Goal: Task Accomplishment & Management: Manage account settings

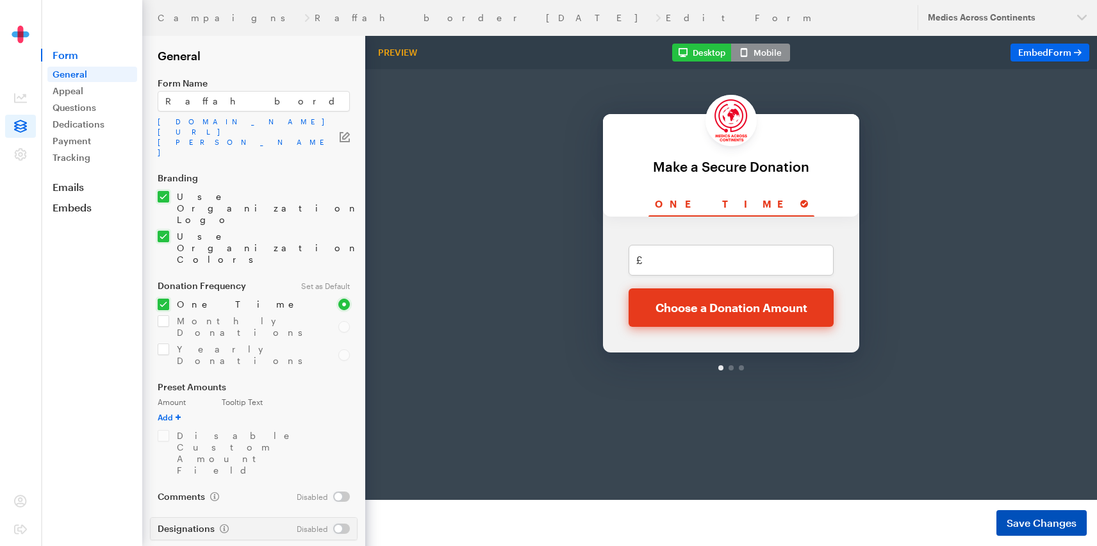
click at [1037, 523] on span "Save Changes" at bounding box center [1041, 522] width 70 height 15
drag, startPoint x: 197, startPoint y: 487, endPoint x: 151, endPoint y: 486, distance: 45.5
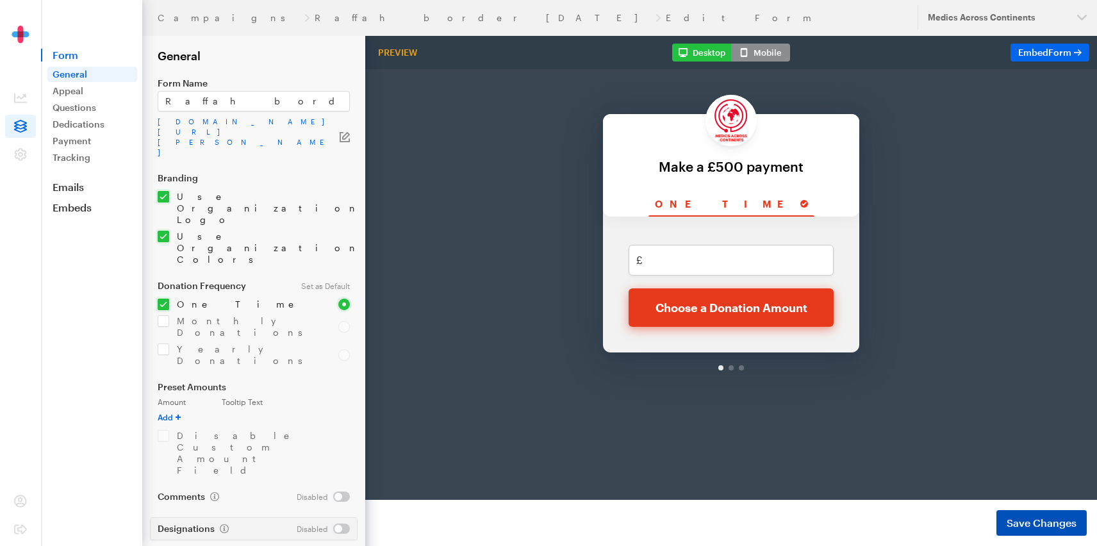
type input "£500 registration fee"
click at [1022, 523] on span "Save Changes" at bounding box center [1041, 522] width 70 height 15
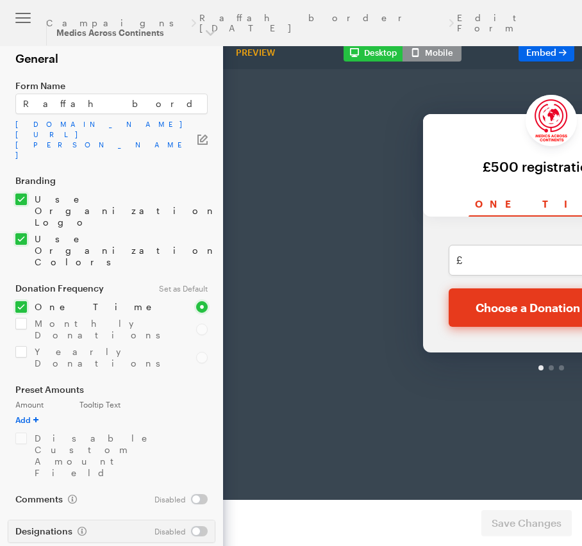
click at [383, 206] on div "Back Back £500 registration fee For your generous donation of $250.00 One time …" at bounding box center [551, 206] width 656 height 340
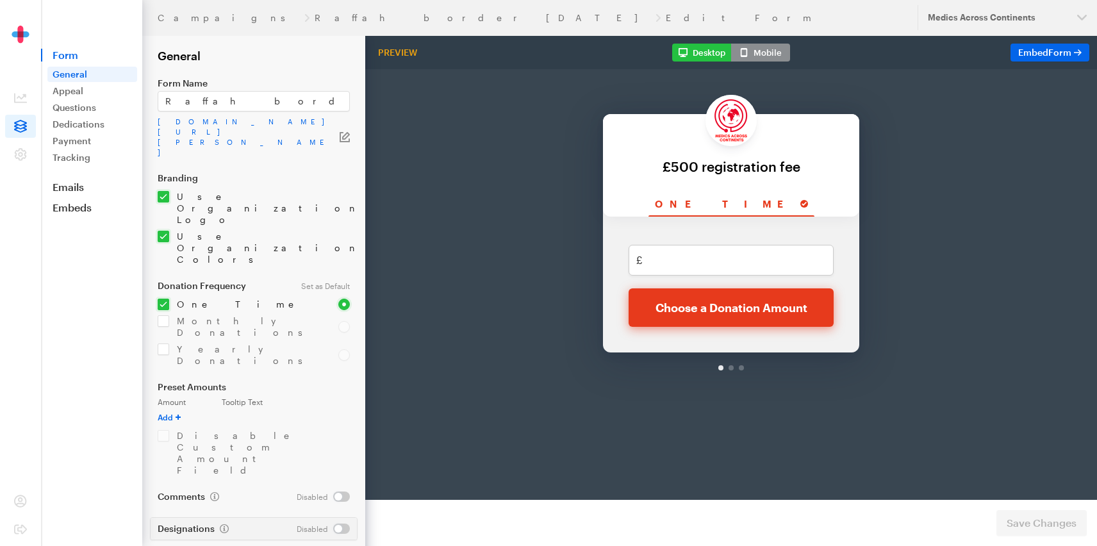
click at [908, 381] on body "Back Back £500 registration fee For your generous donation of $250.00 One time …" at bounding box center [731, 251] width 732 height 430
click at [20, 151] on icon at bounding box center [20, 154] width 13 height 13
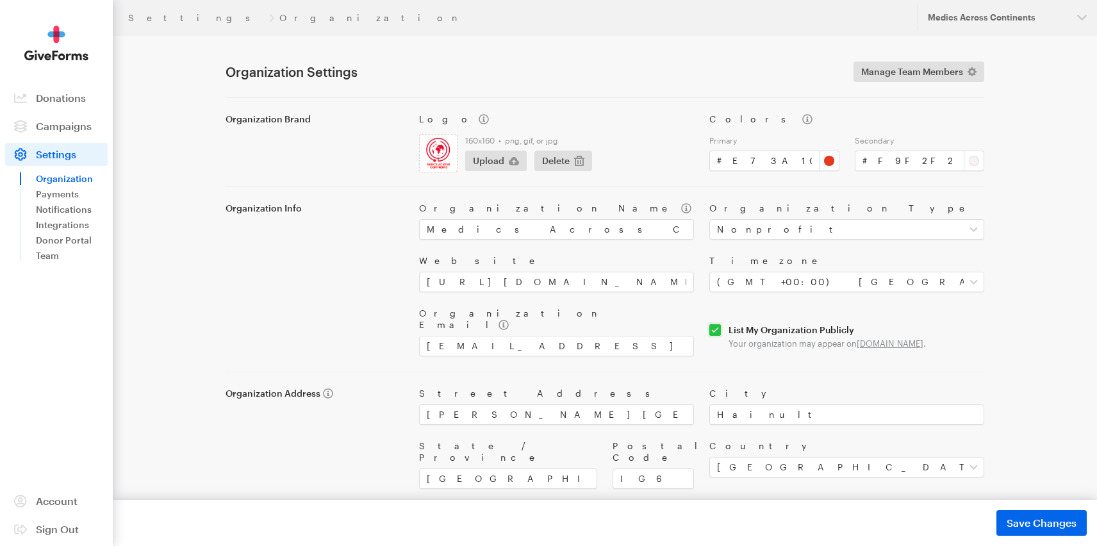
click at [1046, 195] on div "Settings Organization Updates Support Medics Across Continents Organizations Me…" at bounding box center [548, 289] width 1097 height 578
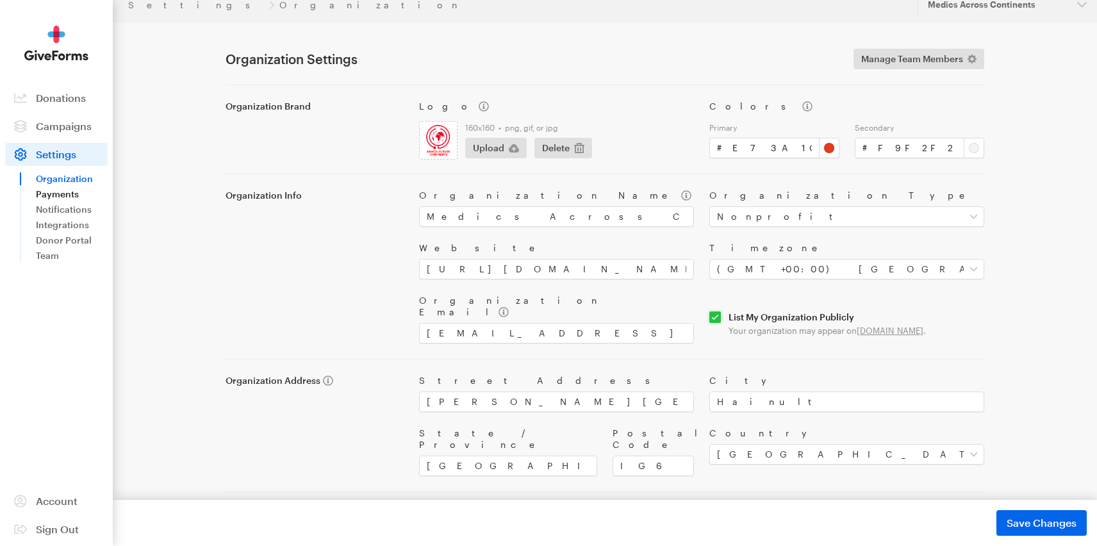
click at [54, 194] on link "Payments" at bounding box center [72, 193] width 72 height 15
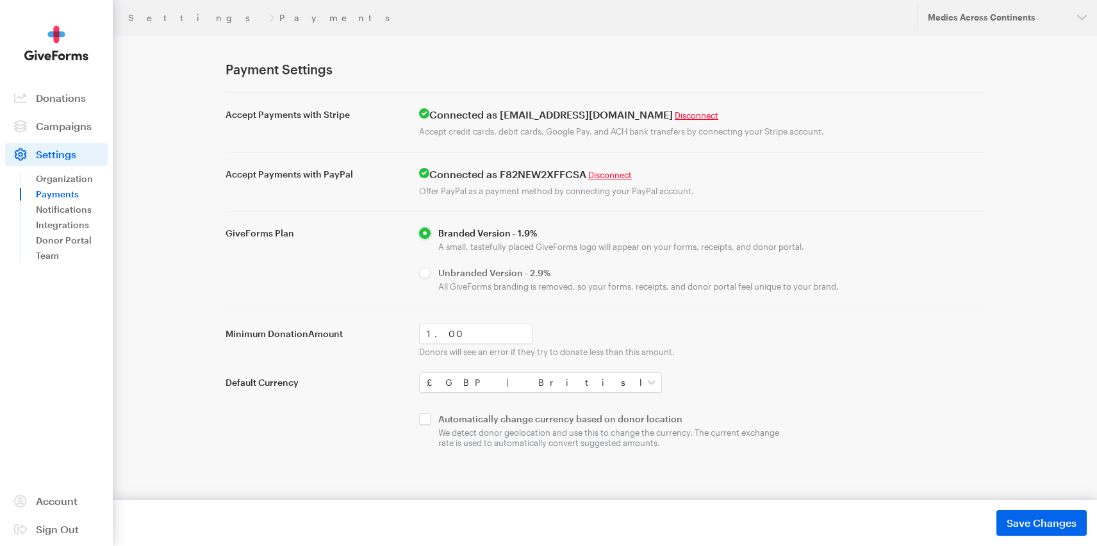
click at [183, 272] on main "Settings Payments Payment Settings Accept Payments with Stripe Connected as [EM…" at bounding box center [548, 278] width 922 height 485
click at [426, 420] on input "checkbox" at bounding box center [605, 430] width 372 height 35
checkbox input "true"
click at [1034, 521] on span "Save Changes" at bounding box center [1041, 522] width 70 height 15
click at [56, 211] on link "Notifications" at bounding box center [72, 209] width 72 height 15
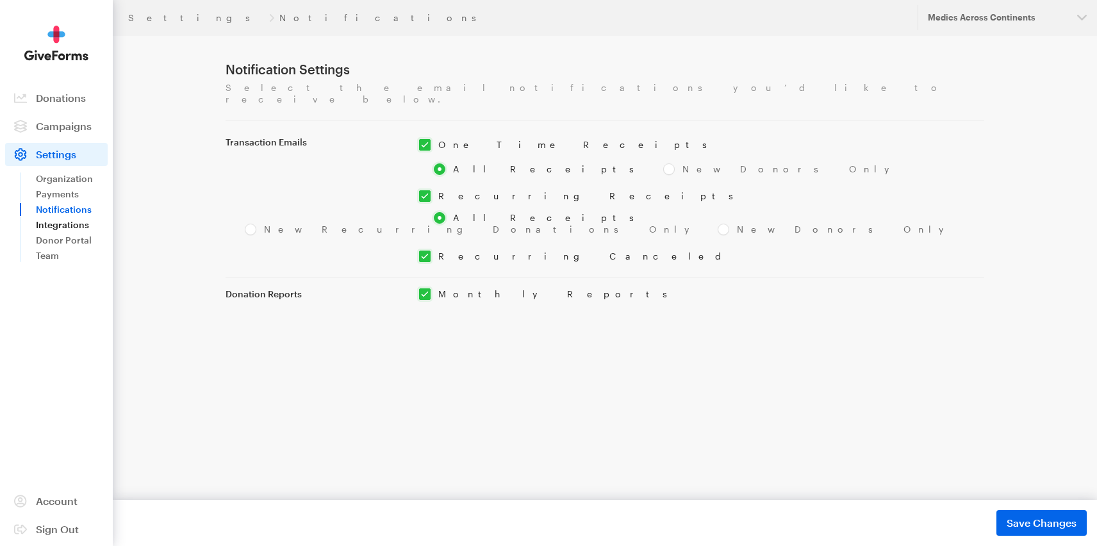
click at [64, 227] on link "Integrations" at bounding box center [72, 224] width 72 height 15
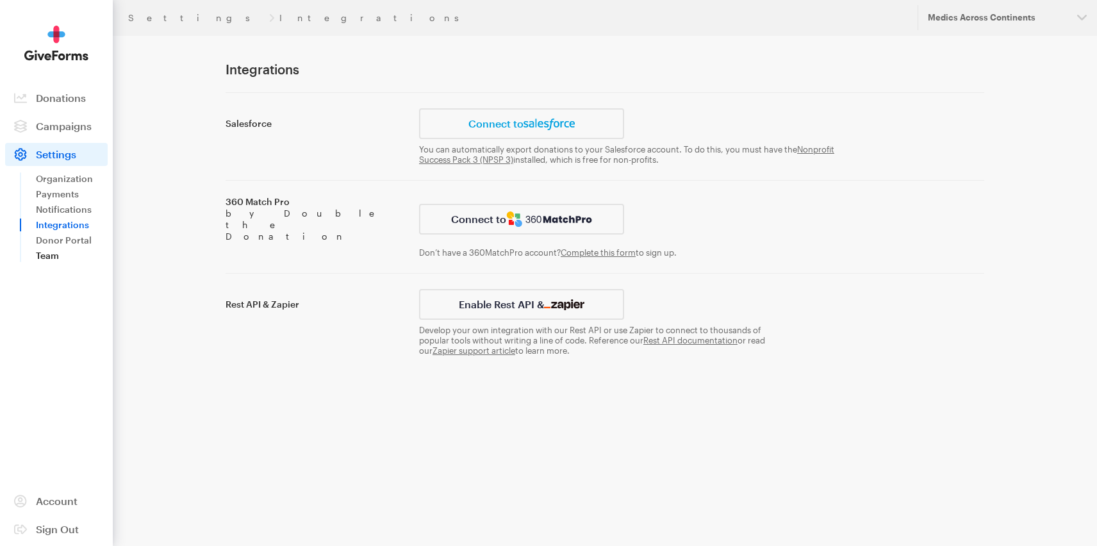
click at [71, 250] on link "Team" at bounding box center [72, 255] width 72 height 15
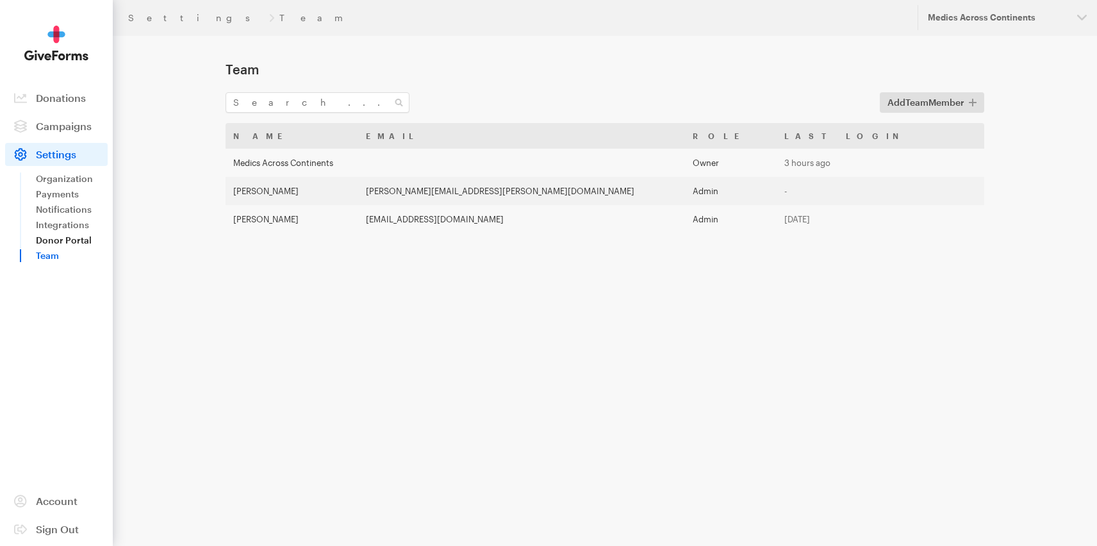
click at [72, 242] on link "Donor Portal" at bounding box center [72, 240] width 72 height 15
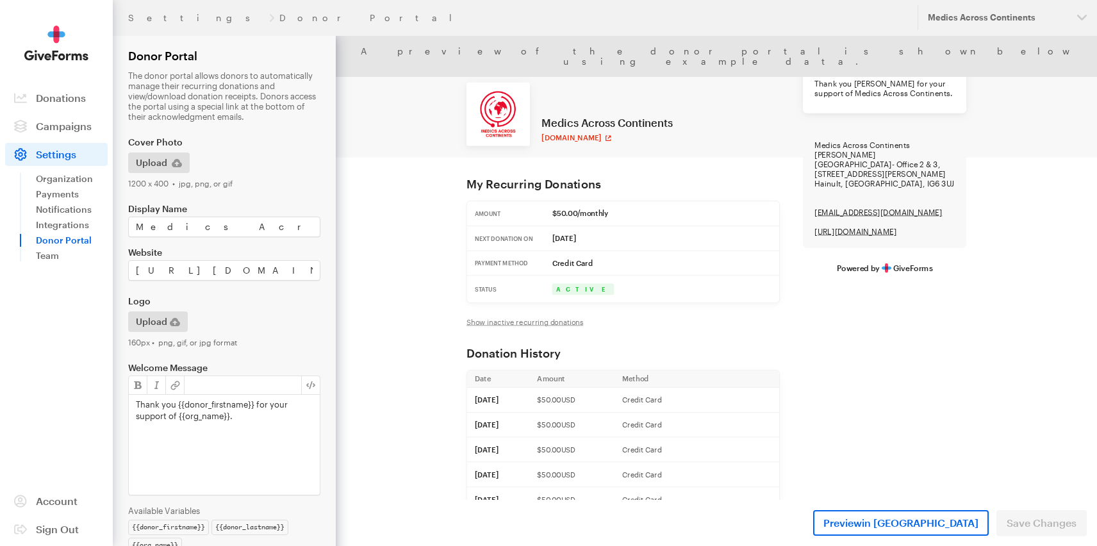
click at [391, 317] on div "Medics Across Continents [DOMAIN_NAME] My Recurring Donations Amount $50.00/mon…" at bounding box center [843, 380] width 1015 height 688
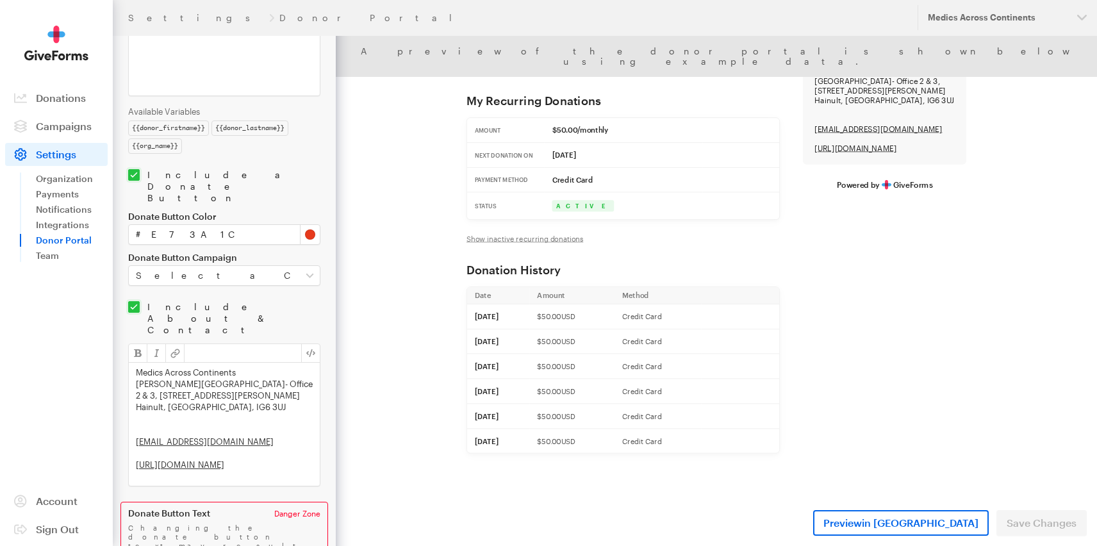
scroll to position [419, 0]
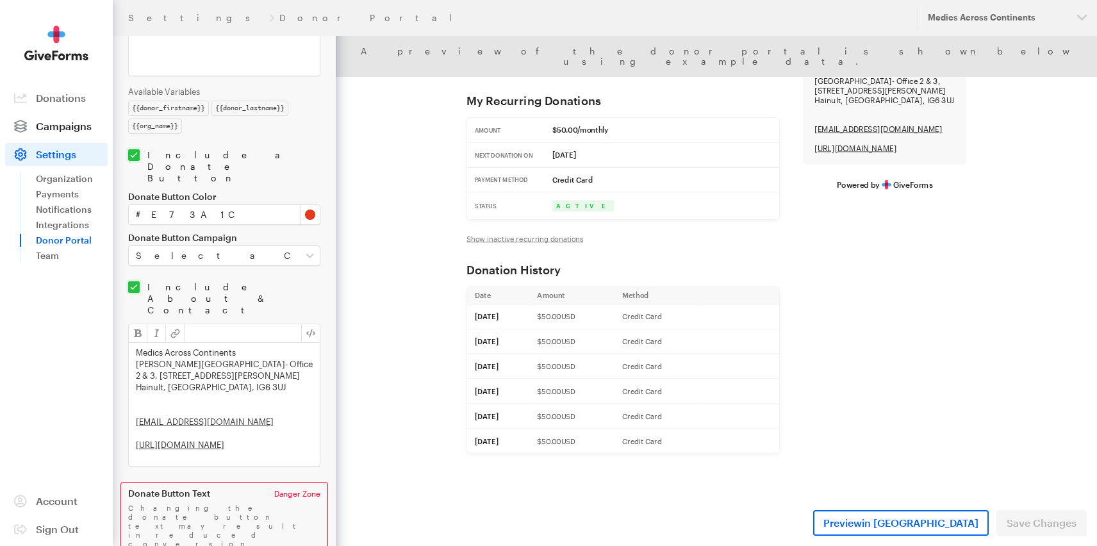
click at [23, 122] on icon at bounding box center [20, 126] width 13 height 13
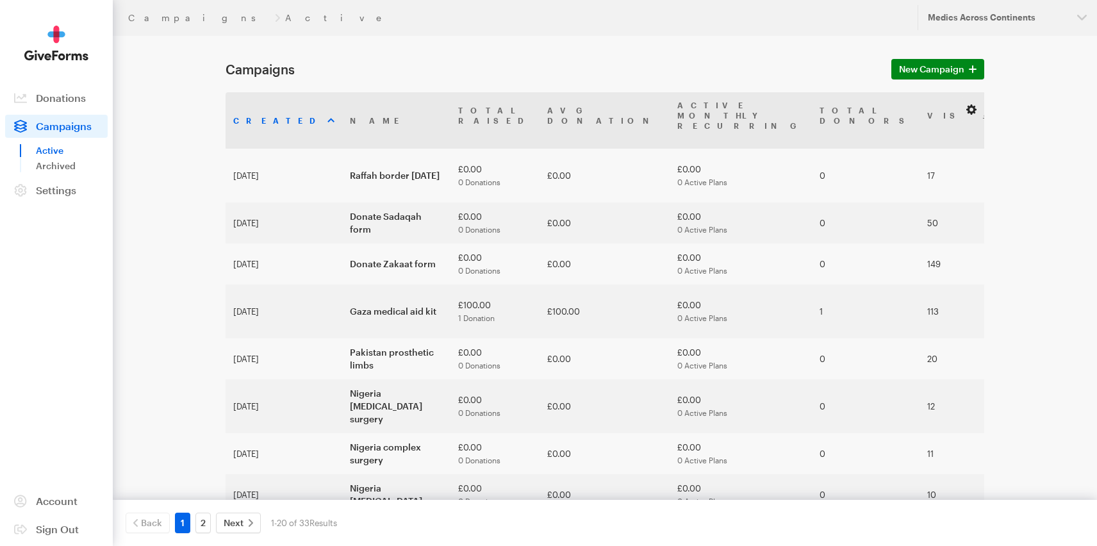
click at [969, 113] on button "button" at bounding box center [970, 109] width 15 height 15
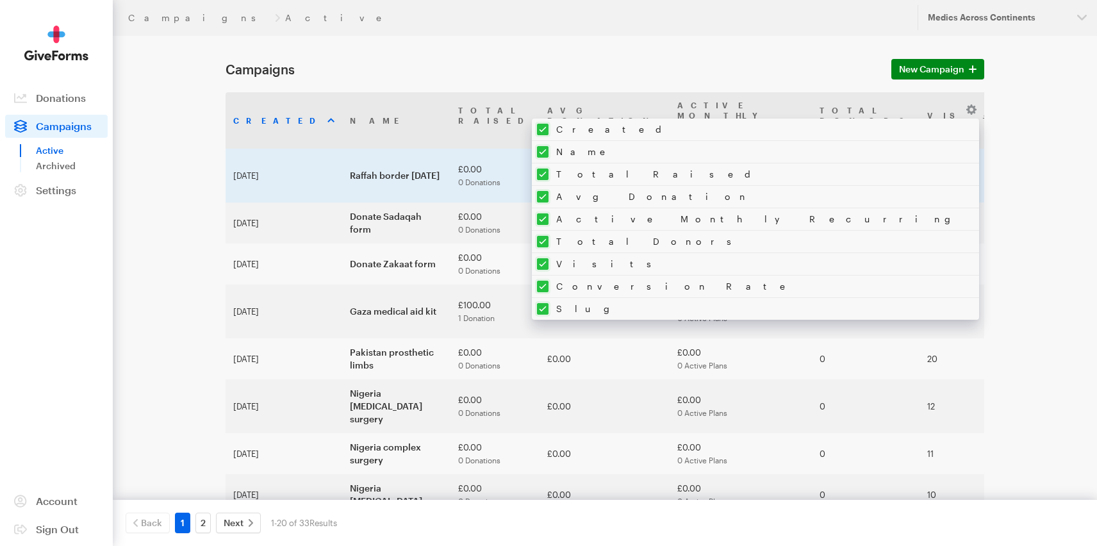
click at [391, 156] on td "Raffah border [DATE]" at bounding box center [396, 176] width 108 height 54
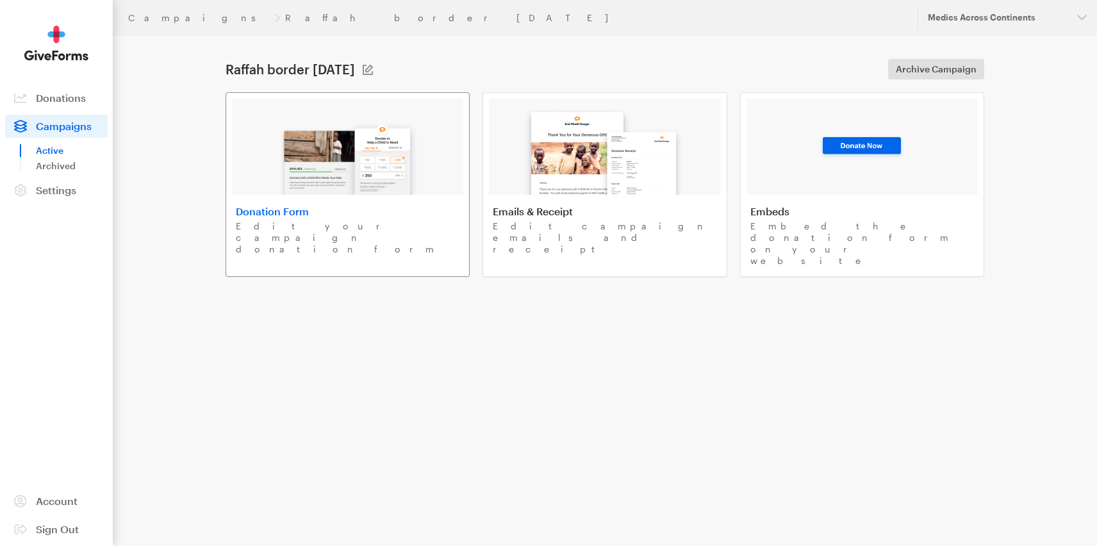
click at [306, 164] on img at bounding box center [348, 154] width 150 height 82
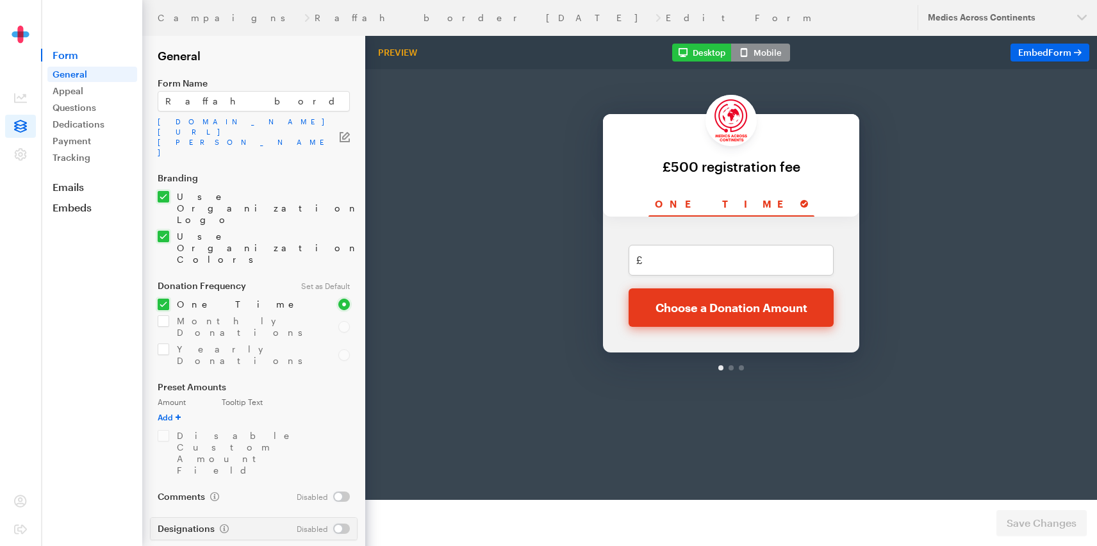
click at [488, 168] on div "Back Back £500 registration fee For your generous donation of $250.00 One time …" at bounding box center [731, 206] width 732 height 340
click at [699, 218] on input "text" at bounding box center [744, 226] width 193 height 31
click at [165, 412] on button "Add" at bounding box center [169, 417] width 23 height 10
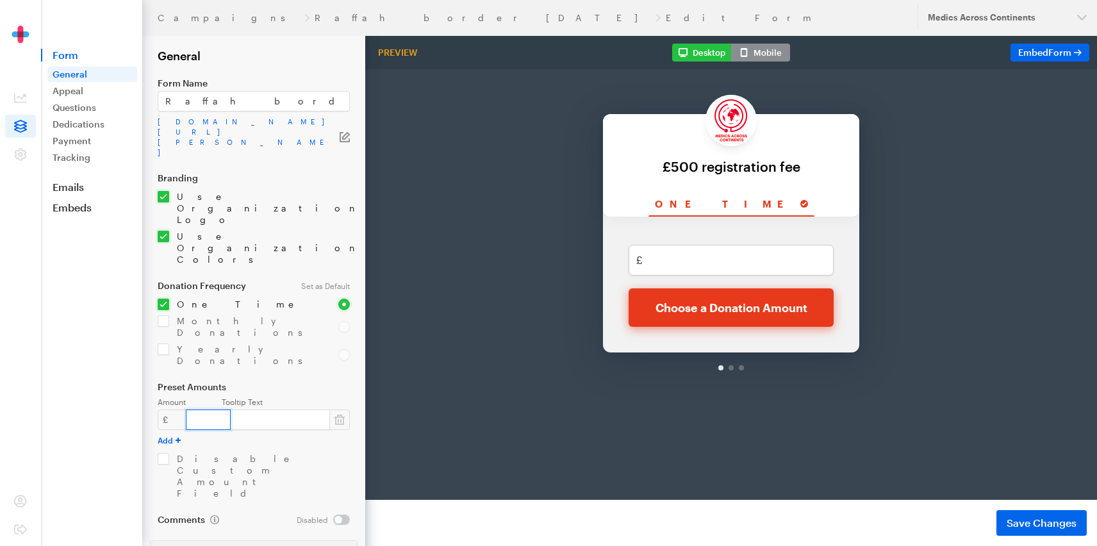
click at [195, 409] on input "number" at bounding box center [208, 419] width 45 height 20
click at [161, 453] on input "checkbox" at bounding box center [254, 476] width 192 height 46
checkbox input "true"
click at [195, 409] on input "number" at bounding box center [208, 419] width 45 height 20
type input "500"
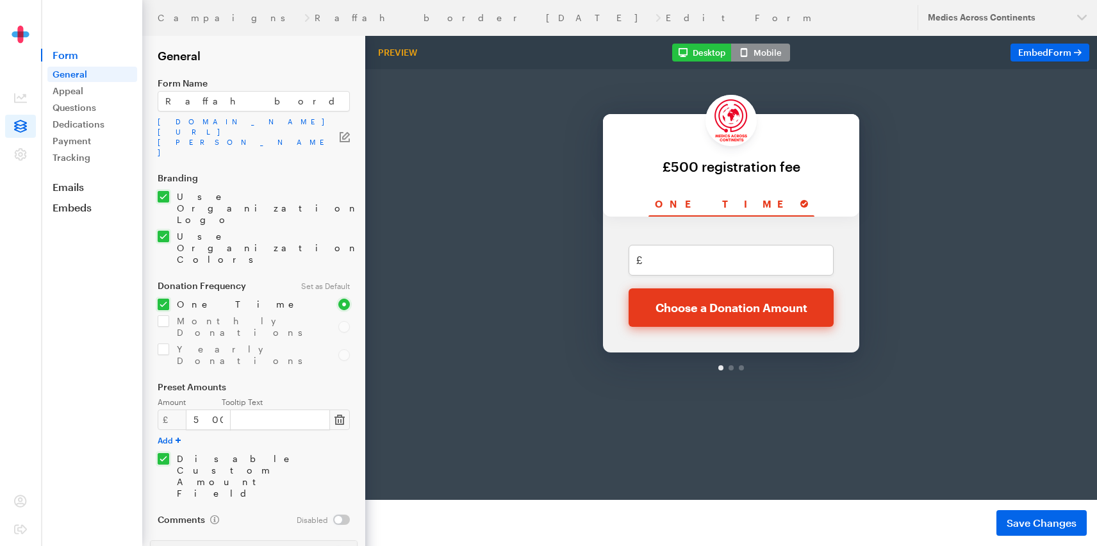
click at [346, 409] on button "button" at bounding box center [339, 419] width 20 height 20
checkbox input "false"
click at [165, 412] on button "Add" at bounding box center [169, 417] width 23 height 10
click at [212, 409] on input "number" at bounding box center [208, 419] width 45 height 20
type input "500"
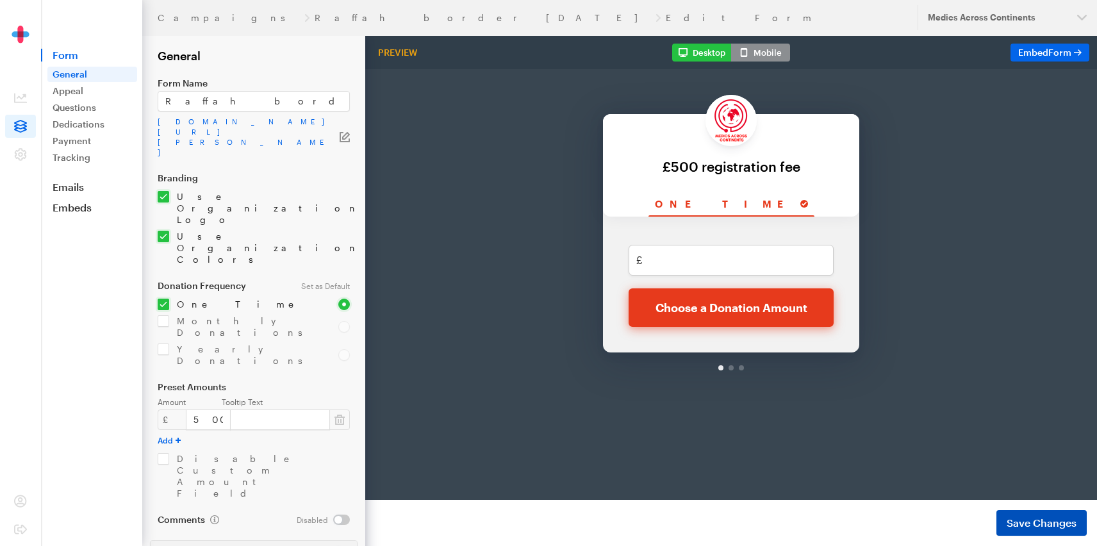
click at [1020, 522] on span "Save Changes" at bounding box center [1041, 522] width 70 height 15
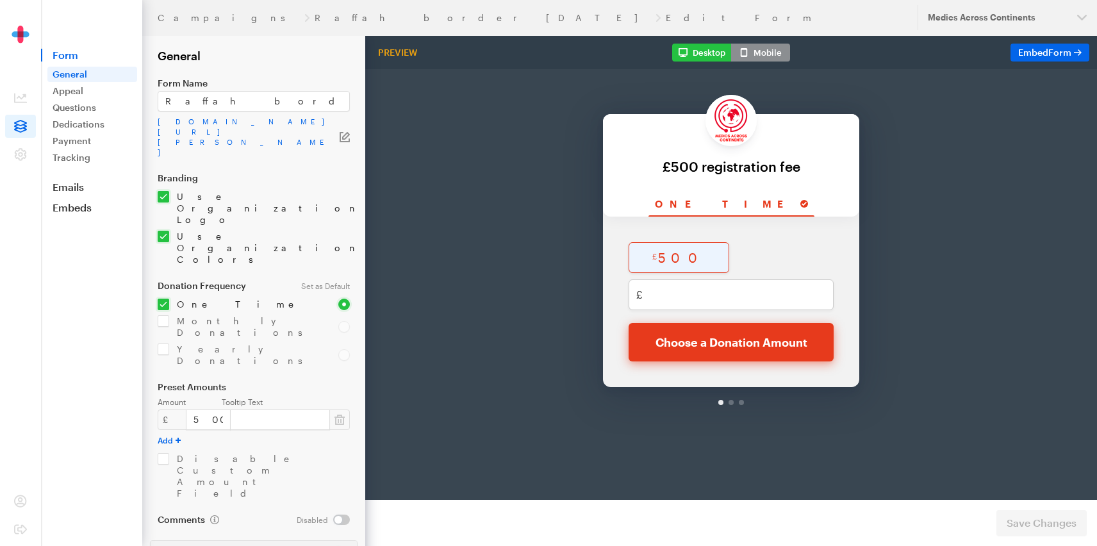
click at [642, 229] on input "radio" at bounding box center [678, 224] width 101 height 31
radio input "true"
type input "500"
click at [339, 414] on icon "button" at bounding box center [339, 419] width 10 height 10
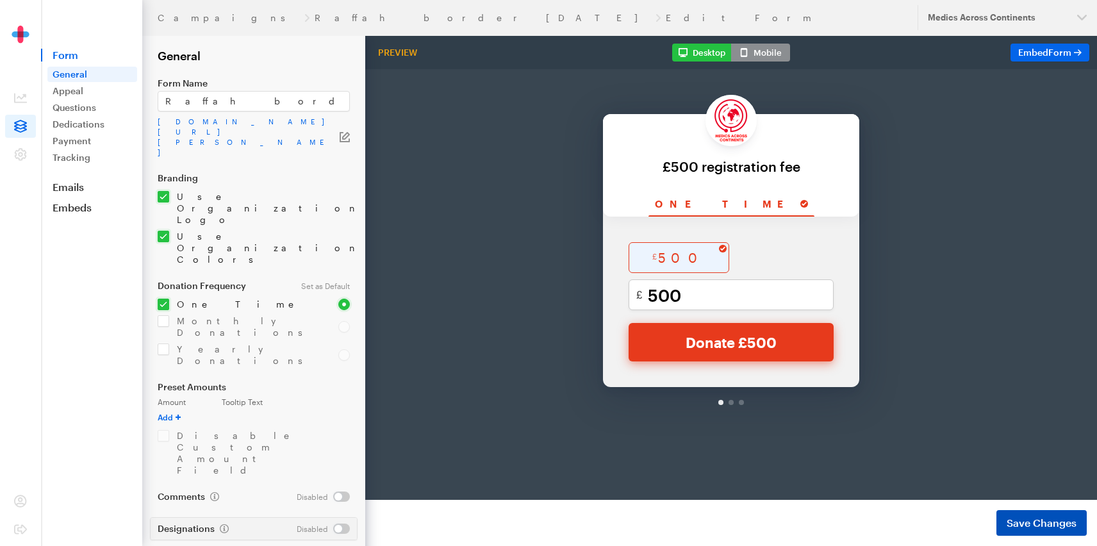
click at [1034, 532] on button "Save Changes" at bounding box center [1041, 523] width 90 height 26
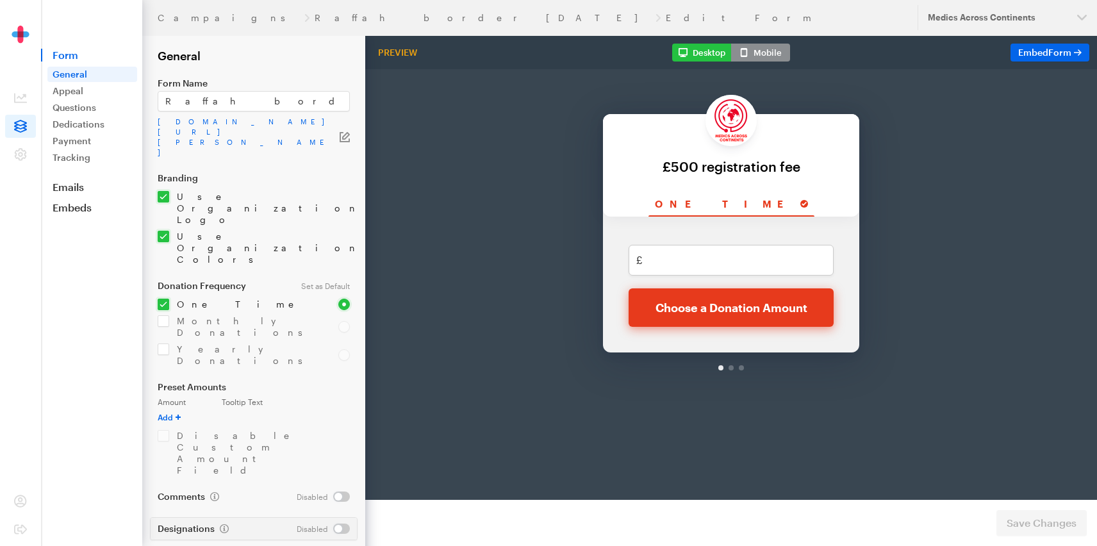
click at [56, 53] on span "Form" at bounding box center [91, 55] width 101 height 13
click at [19, 128] on icon at bounding box center [20, 126] width 13 height 13
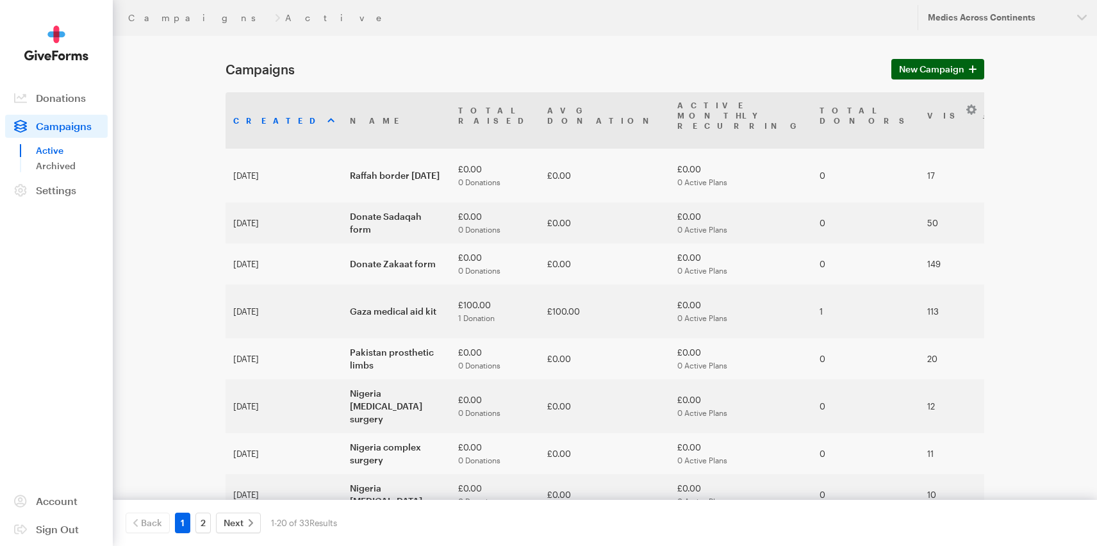
click at [975, 67] on icon at bounding box center [973, 69] width 8 height 8
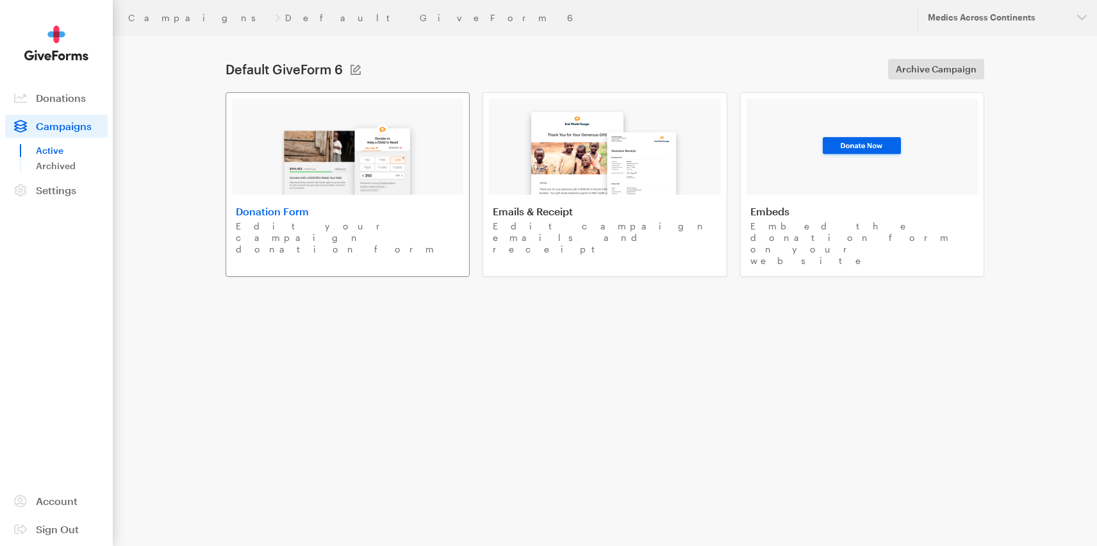
click at [313, 153] on img at bounding box center [348, 154] width 150 height 82
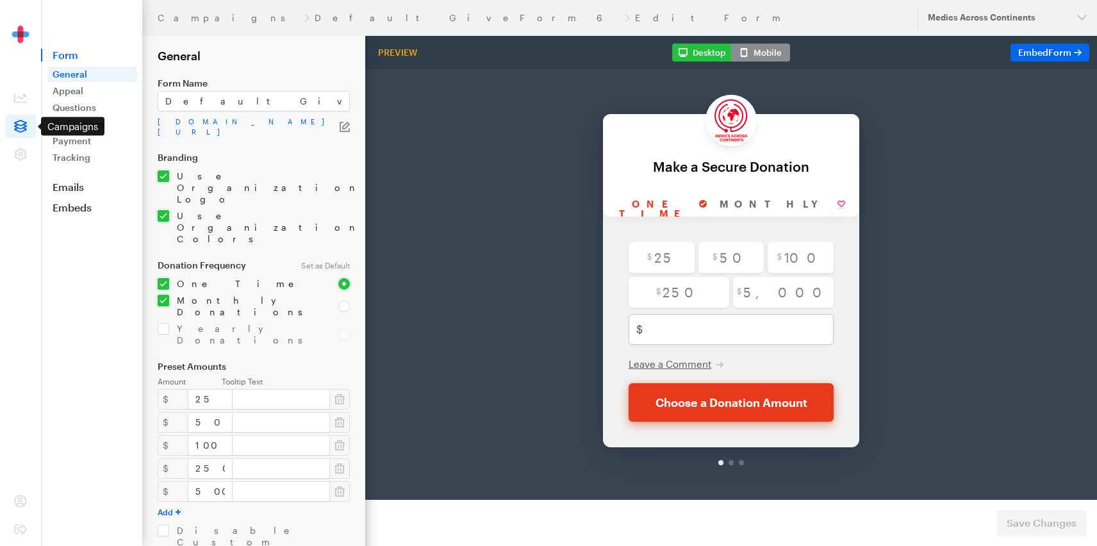
click at [17, 122] on icon at bounding box center [20, 126] width 13 height 13
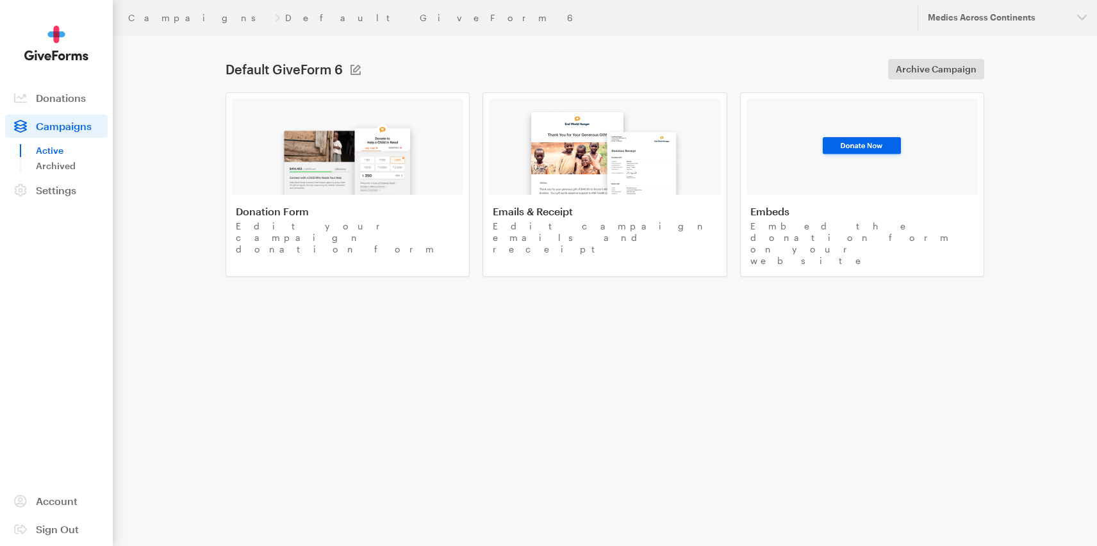
click at [43, 124] on span "Campaigns" at bounding box center [64, 126] width 56 height 12
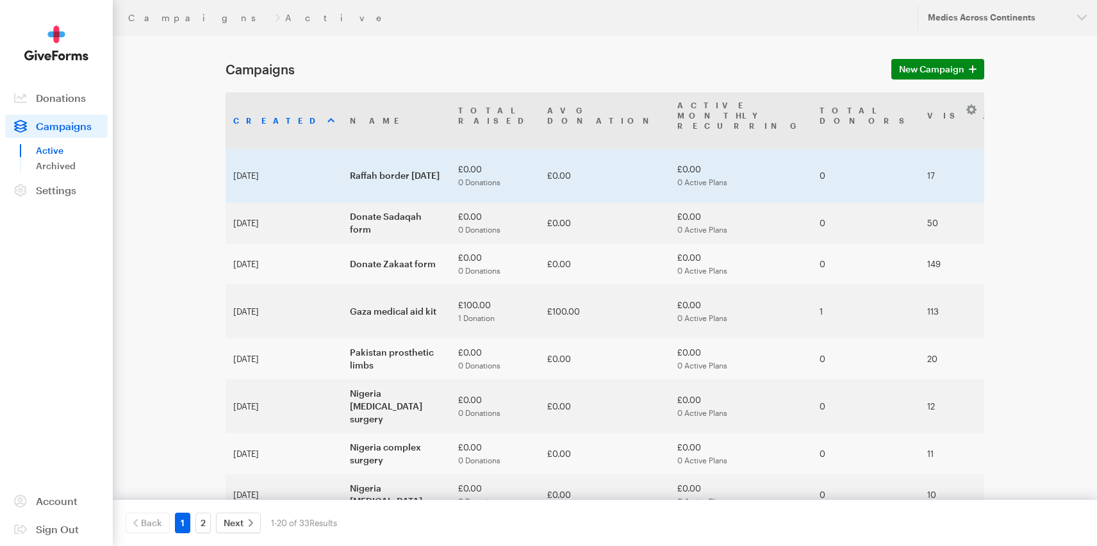
click at [342, 149] on td "Raffah border [DATE]" at bounding box center [396, 176] width 108 height 54
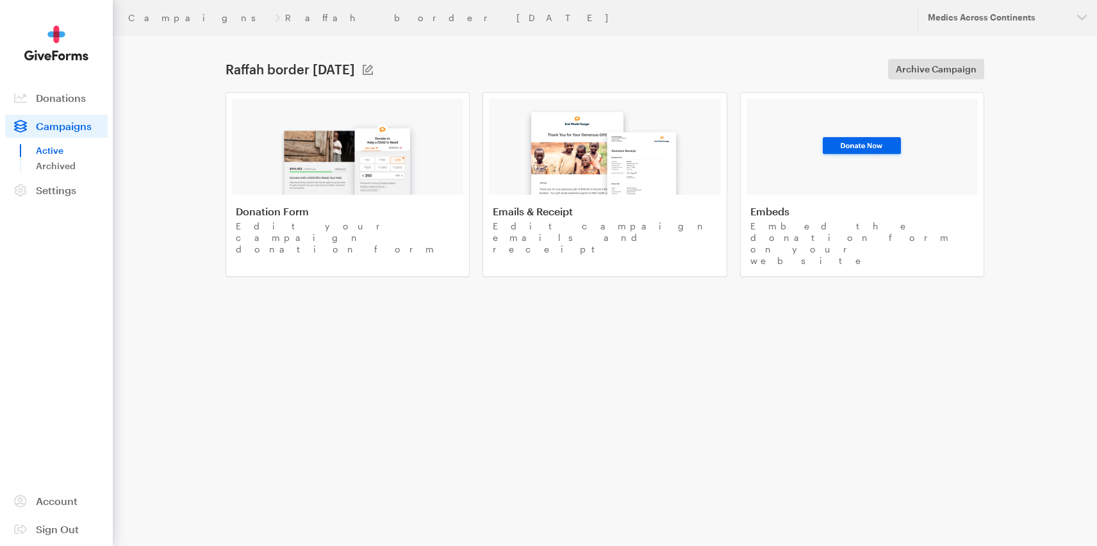
click at [327, 144] on img at bounding box center [348, 154] width 150 height 82
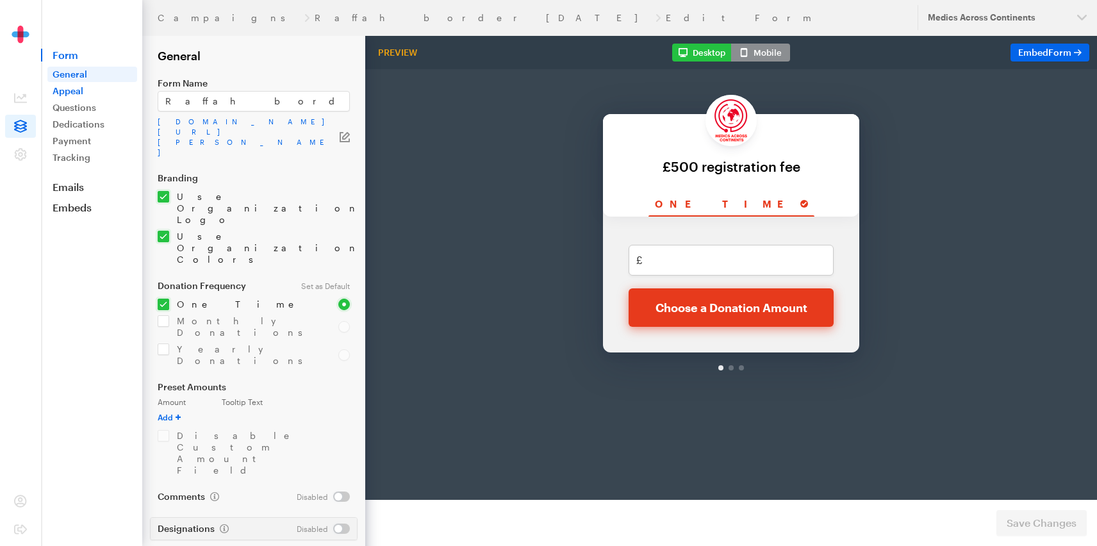
click at [79, 95] on link "Appeal" at bounding box center [92, 90] width 90 height 15
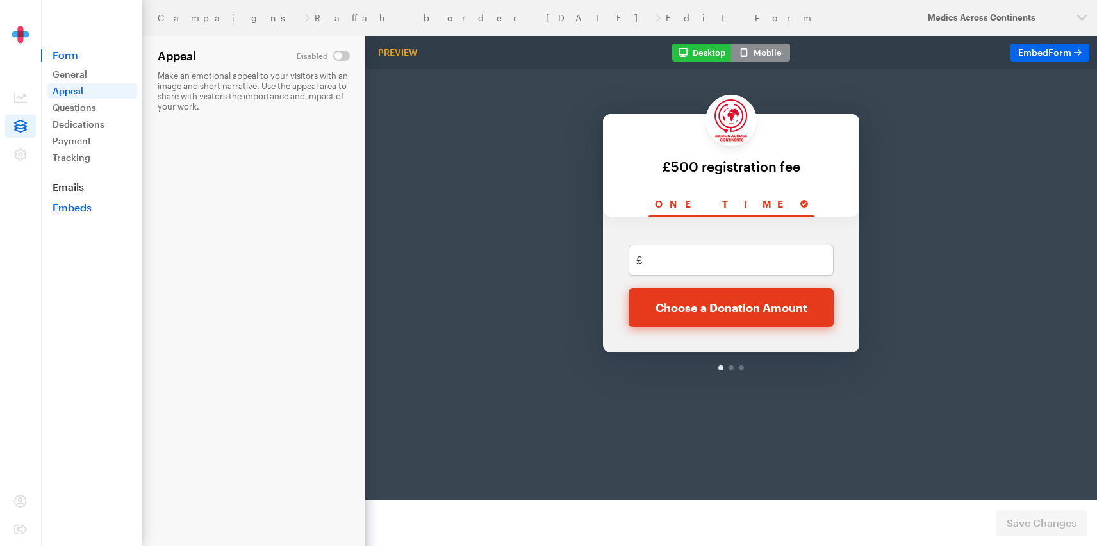
click at [92, 206] on link "Embeds" at bounding box center [91, 207] width 101 height 13
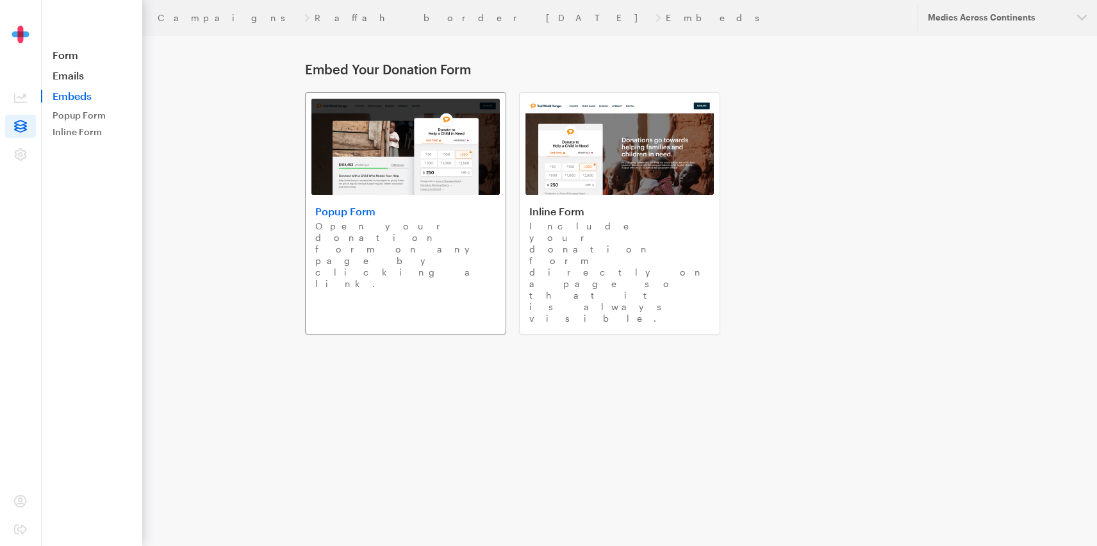
click at [325, 213] on h4 "Popup Form" at bounding box center [405, 211] width 181 height 13
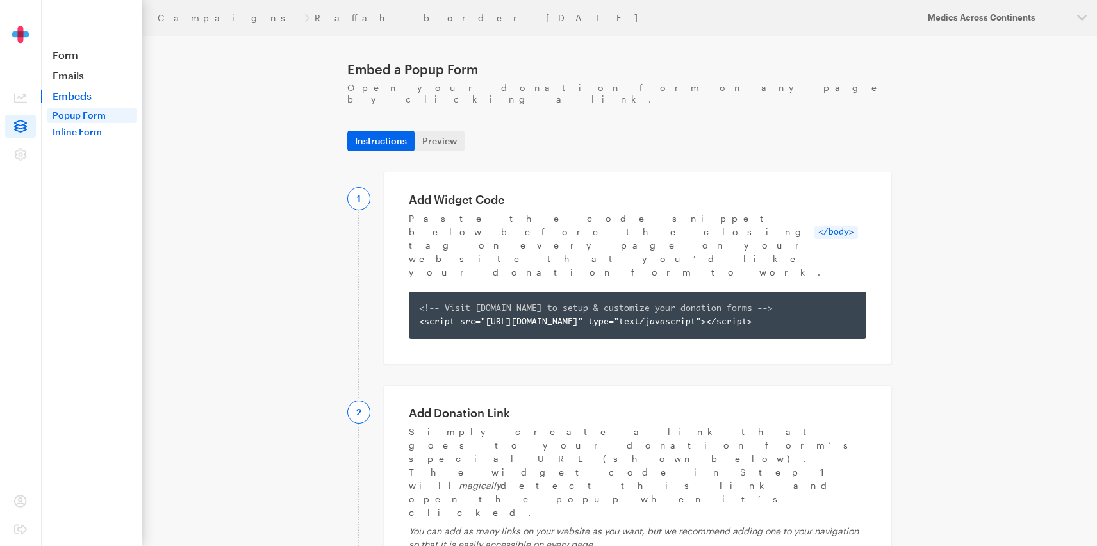
click at [83, 129] on link "Inline Form" at bounding box center [92, 131] width 90 height 15
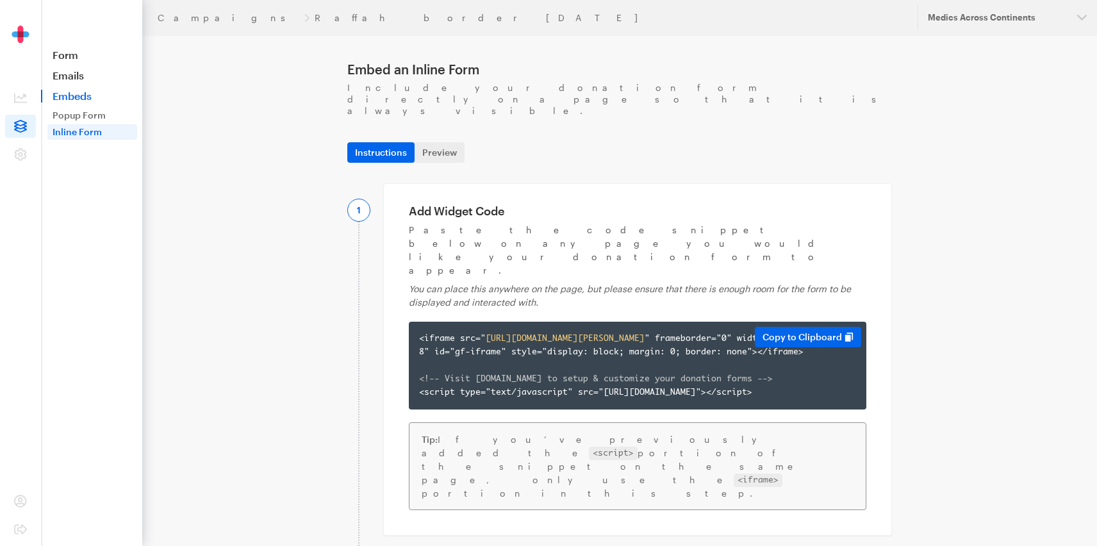
click at [455, 332] on div "<iframe src=" https://app.giveforms.com/forms/medicsacorg1/Raffa-Gaza-Form " fr…" at bounding box center [637, 365] width 437 height 67
copy div "<iframe src=" https://app.giveforms.com/forms/medicsacorg1/Raffa-Gaza-Form " fr…"
click at [69, 52] on link "Form" at bounding box center [91, 55] width 101 height 13
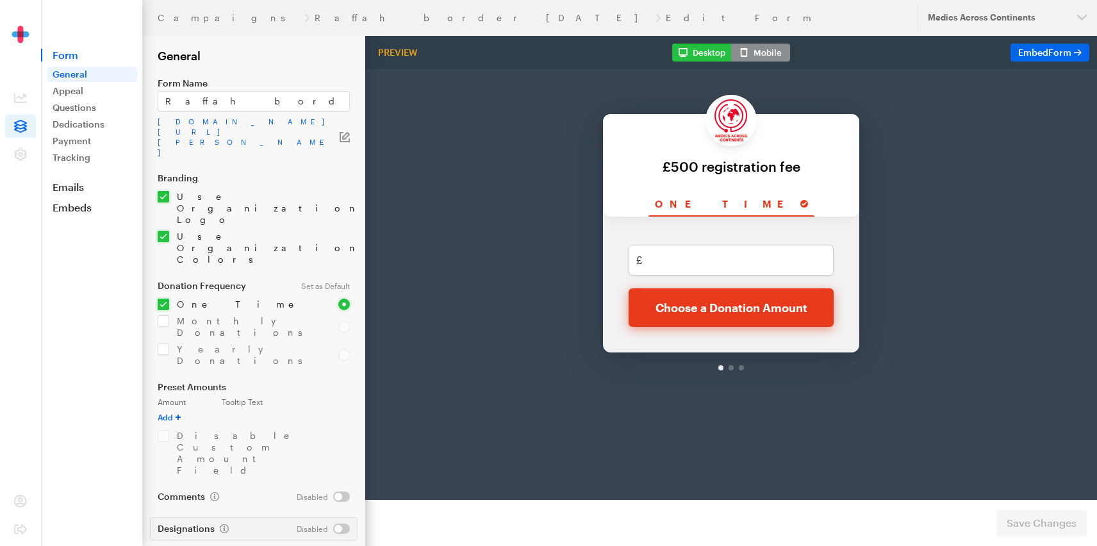
type input "Pay your £500 registration fee below"
click at [1047, 536] on footer "Preview Form Save Changes" at bounding box center [731, 523] width 732 height 46
click at [1047, 528] on span "Save Changes" at bounding box center [1041, 522] width 70 height 15
